Goal: Task Accomplishment & Management: Manage account settings

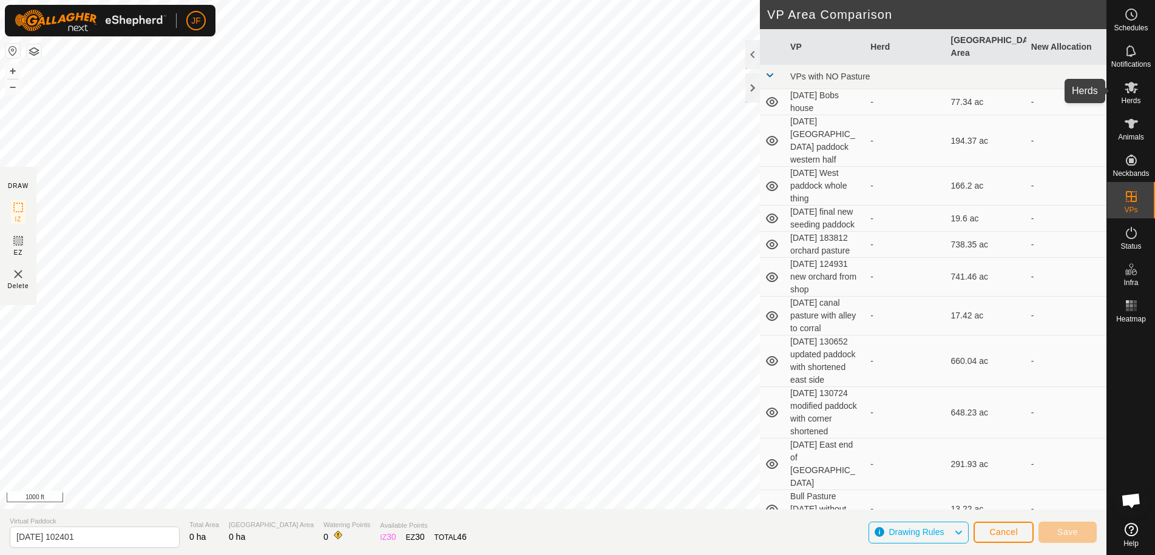
click at [1136, 88] on icon at bounding box center [1131, 87] width 15 height 15
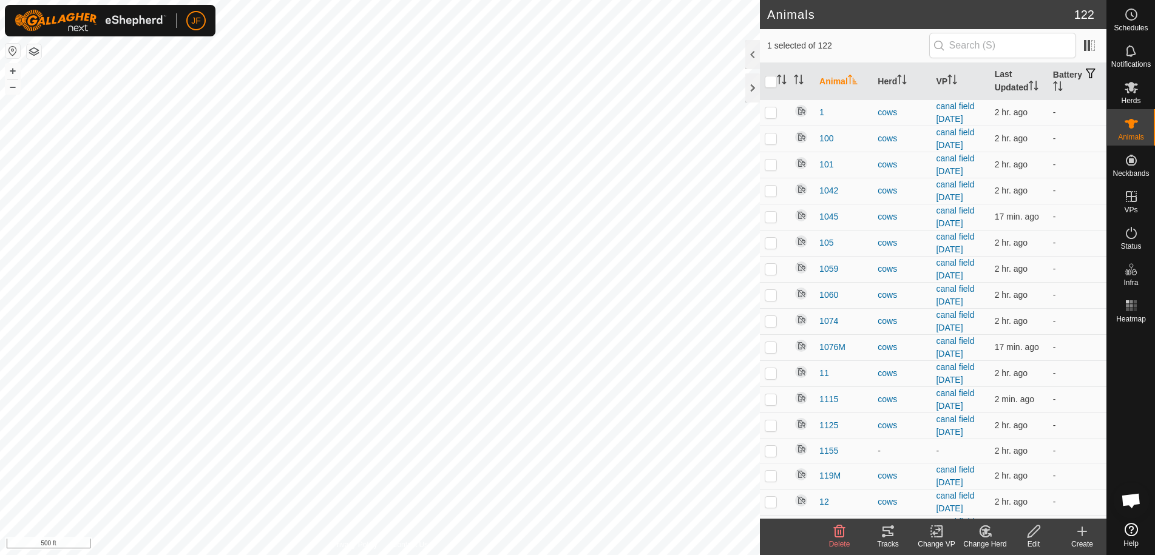
click at [890, 533] on icon at bounding box center [887, 532] width 11 height 10
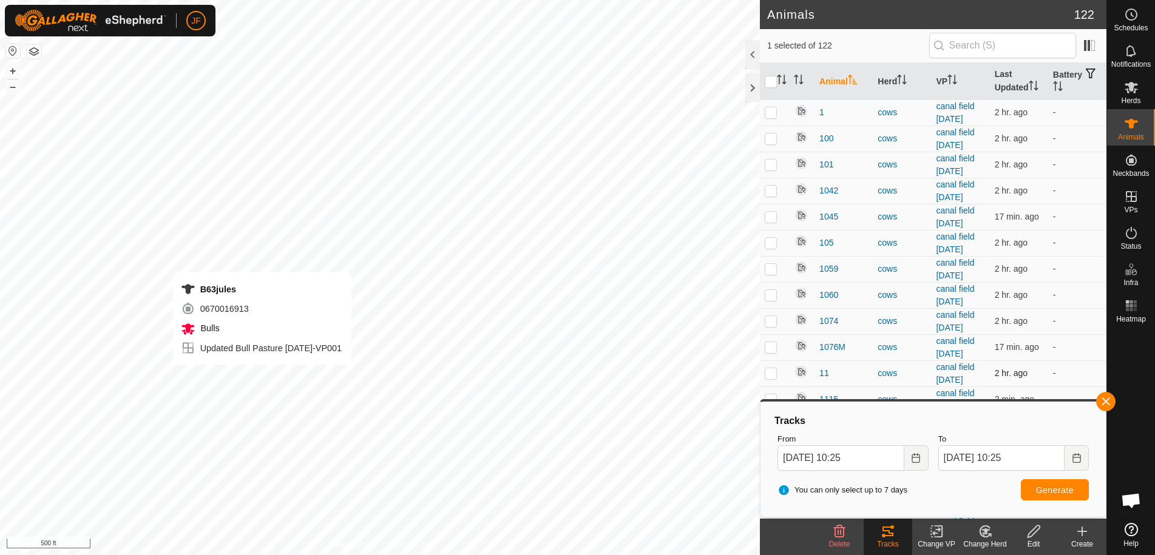
checkbox input "false"
checkbox input "true"
click at [1097, 399] on button "button" at bounding box center [1105, 401] width 19 height 19
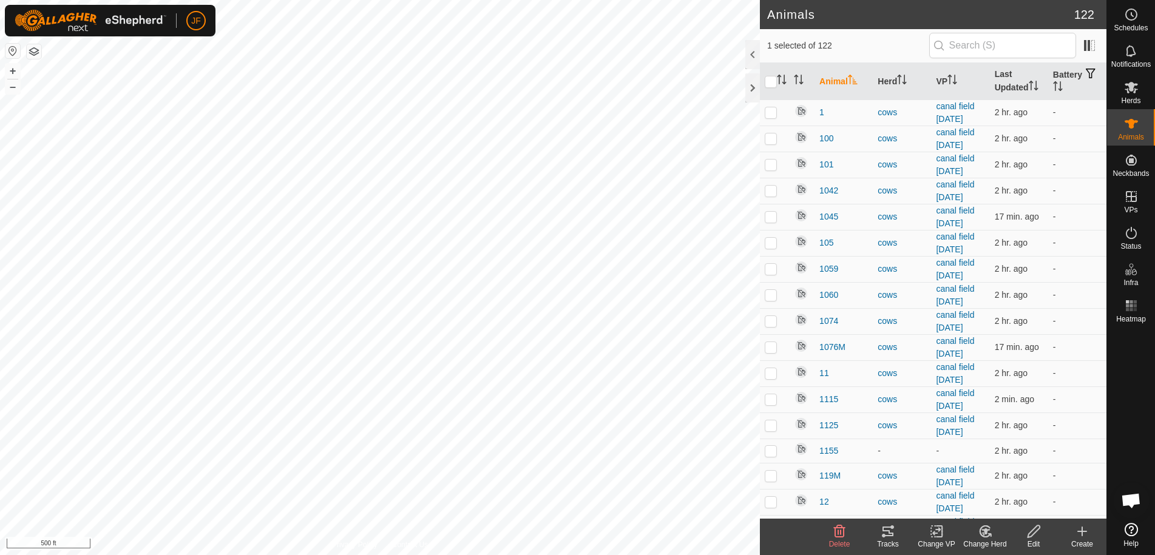
click at [886, 534] on icon at bounding box center [888, 531] width 15 height 15
